Goal: Information Seeking & Learning: Find specific fact

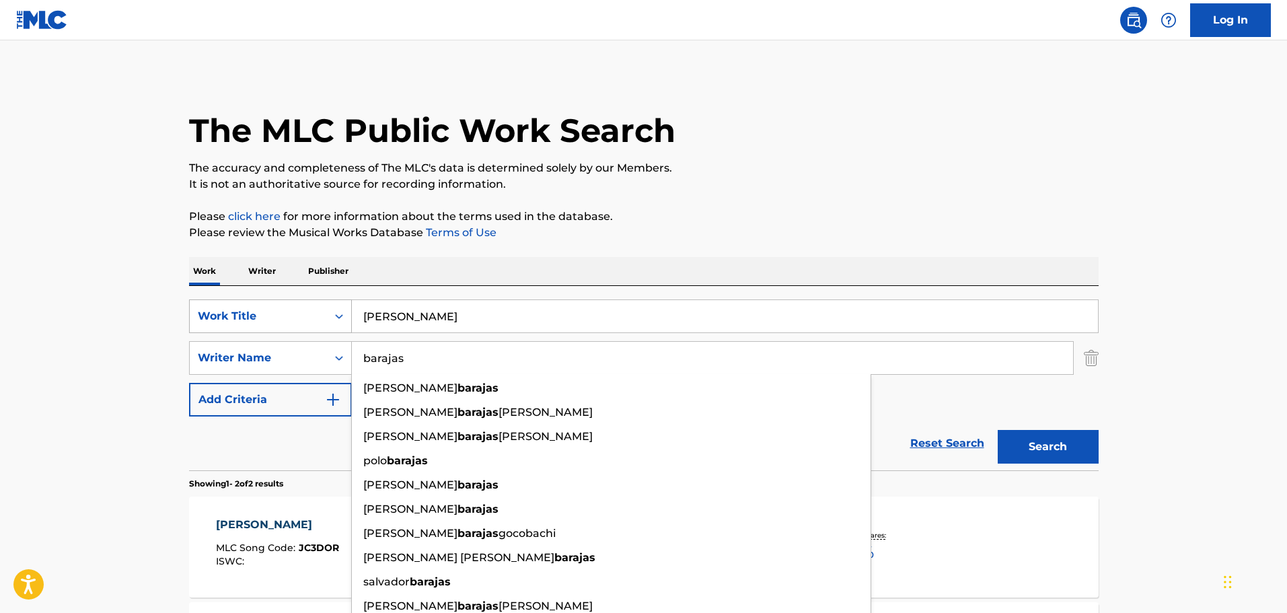
click at [245, 321] on div "Work Title" at bounding box center [258, 316] width 121 height 16
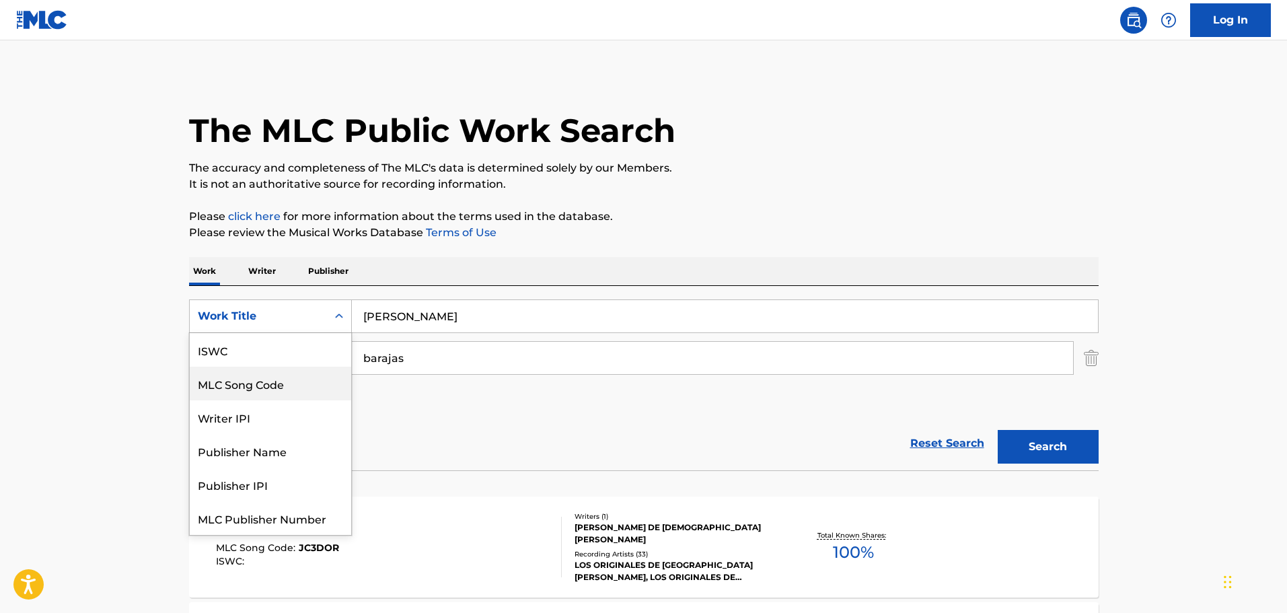
scroll to position [34, 0]
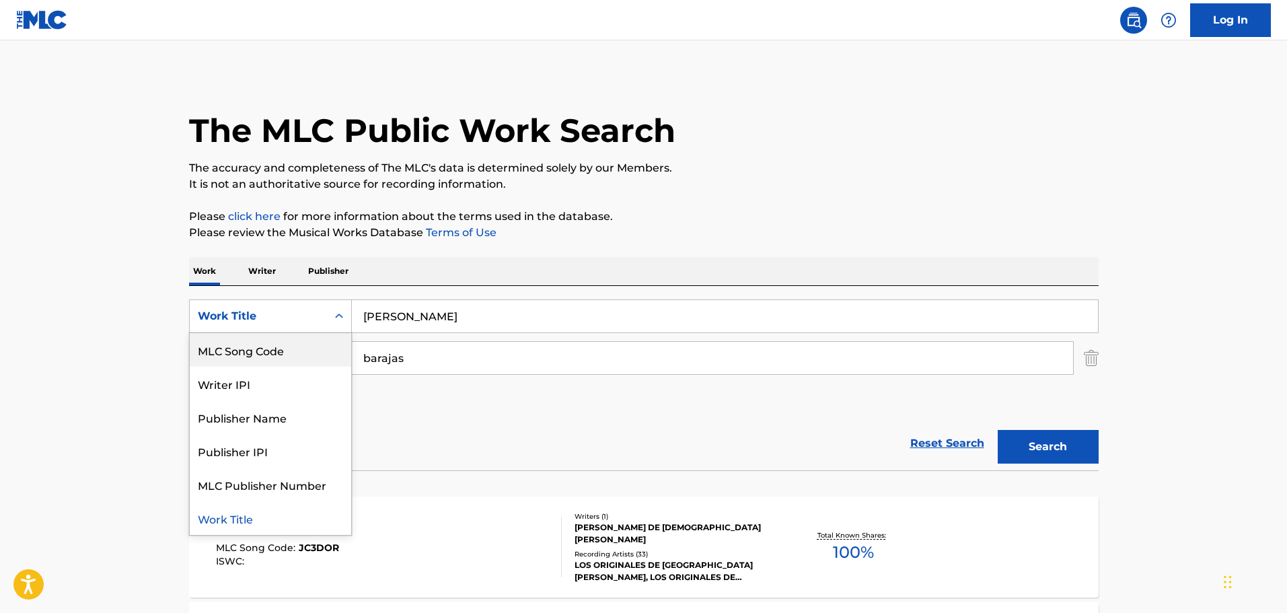
click at [246, 355] on div "MLC Song Code" at bounding box center [271, 350] width 162 height 34
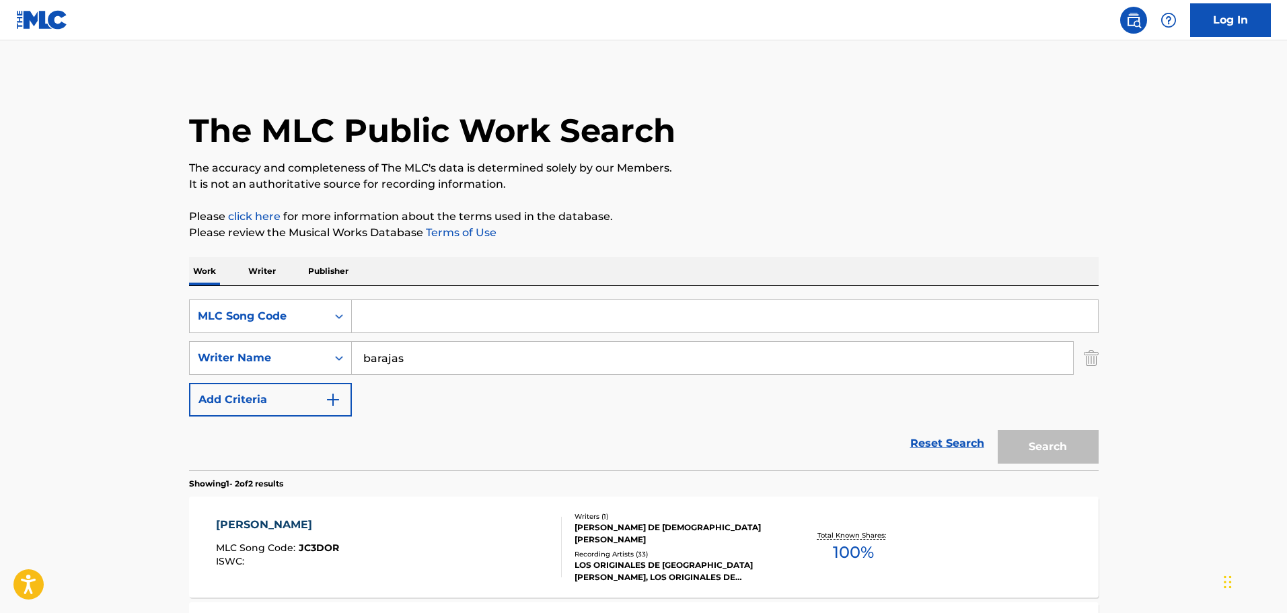
click at [1090, 356] on img "Search Form" at bounding box center [1091, 358] width 15 height 34
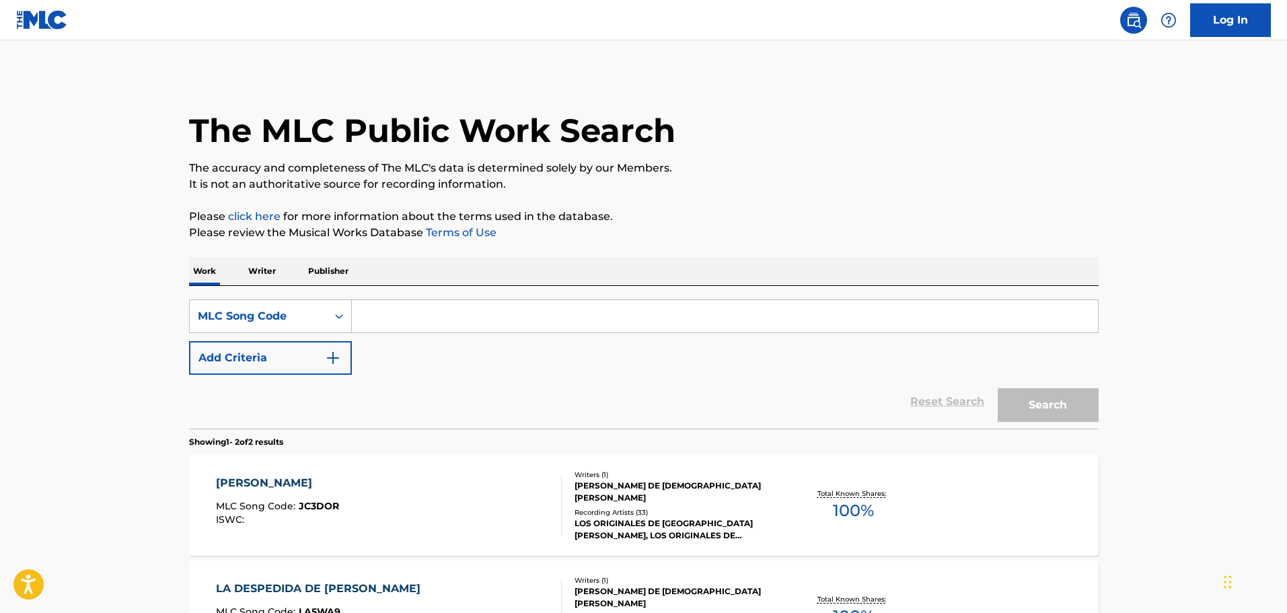
click at [471, 320] on input "Search Form" at bounding box center [725, 316] width 746 height 32
paste input "6C0JQ0"
type input "6C0JQ0"
click at [998, 388] on button "Search" at bounding box center [1048, 405] width 101 height 34
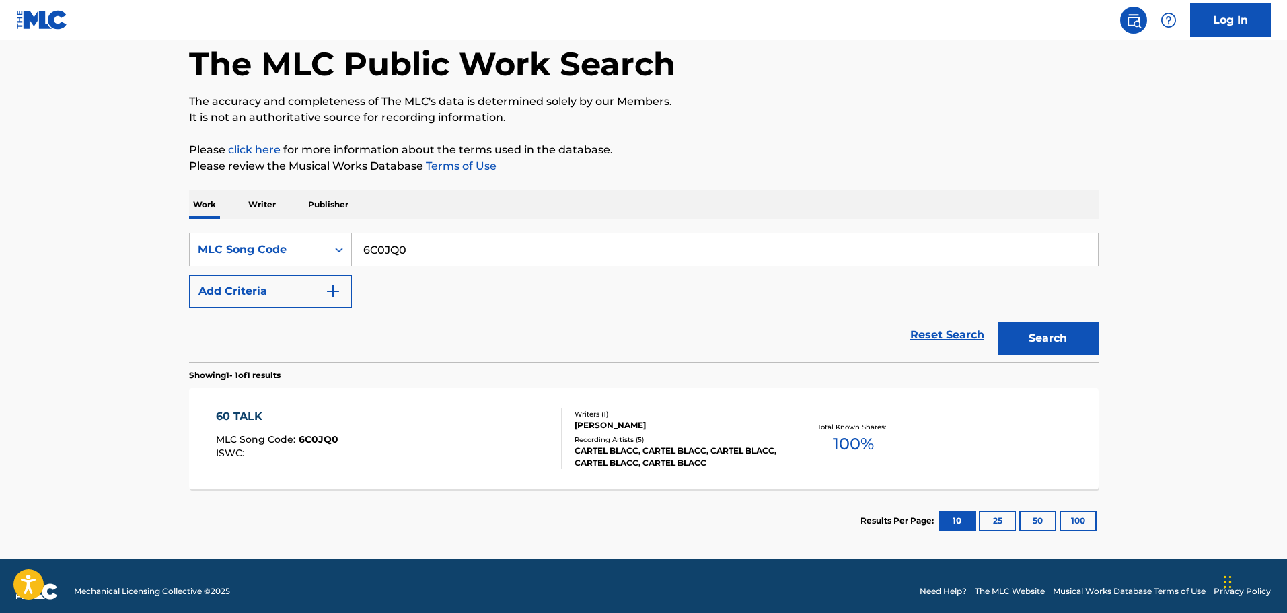
scroll to position [67, 0]
click at [388, 400] on div "60 TALK MLC Song Code : 6C0JQ0 ISWC : Writers ( 1 ) [PERSON_NAME] Recording Art…" at bounding box center [644, 438] width 910 height 101
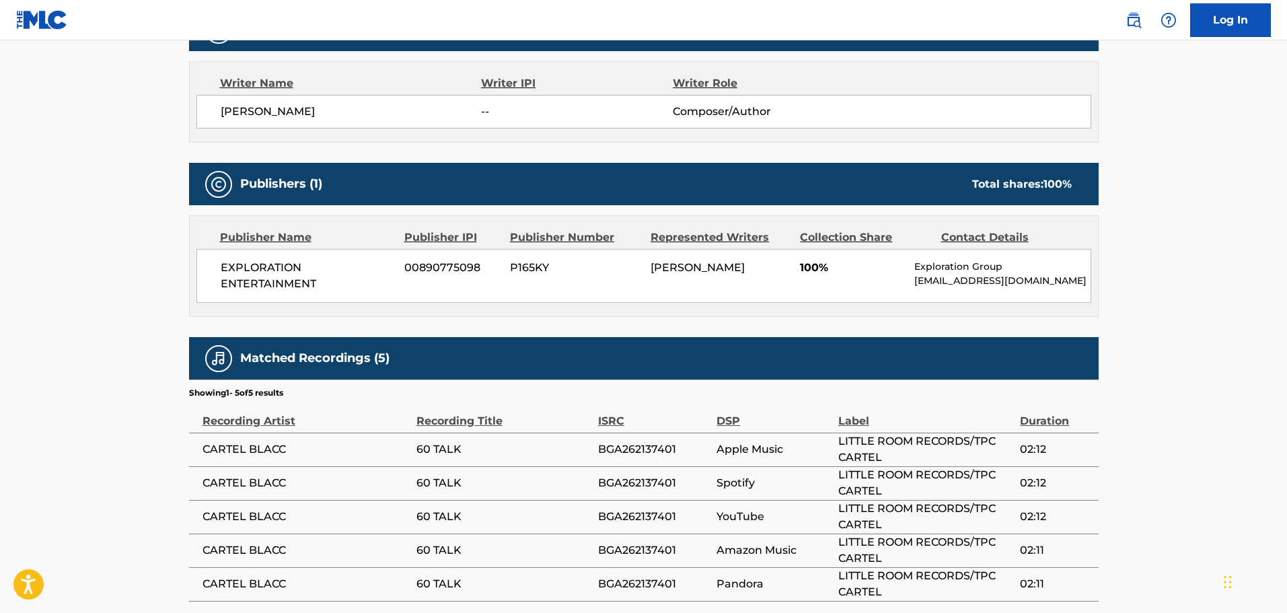
scroll to position [269, 0]
